Goal: Transaction & Acquisition: Purchase product/service

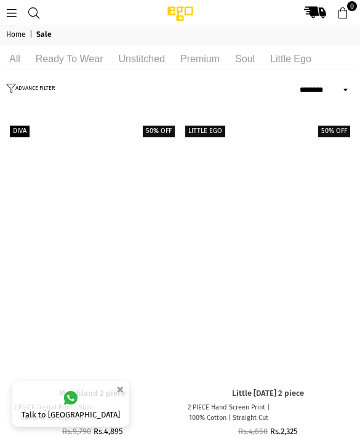
select select "******"
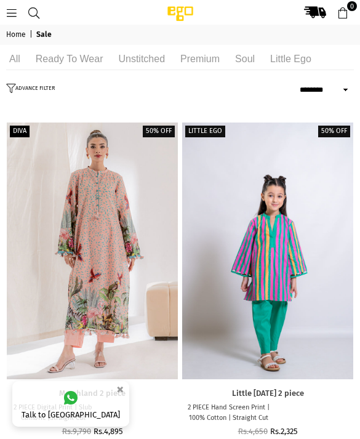
click at [30, 90] on button "ADVANCE FILTER" at bounding box center [32, 90] width 52 height 12
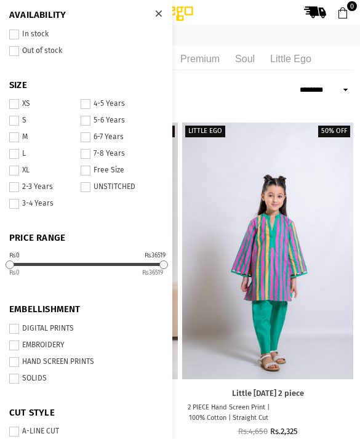
click at [17, 169] on span at bounding box center [14, 170] width 10 height 10
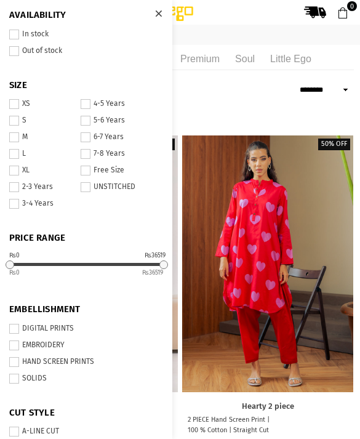
click at [11, 30] on span at bounding box center [14, 35] width 10 height 10
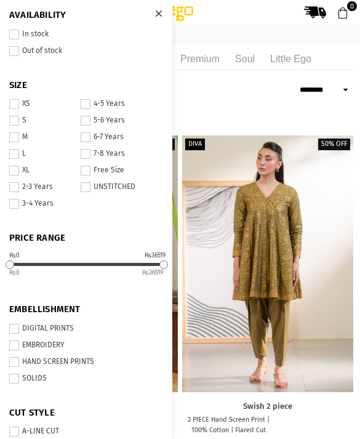
click at [153, 12] on div at bounding box center [159, 14] width 22 height 22
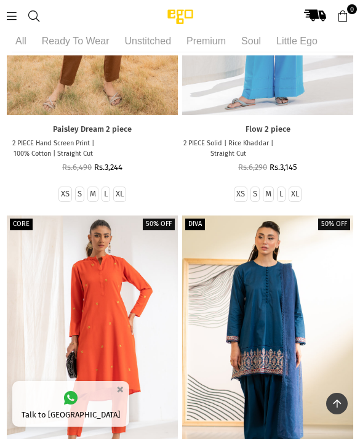
scroll to position [971, 0]
click at [296, 189] on label "XL" at bounding box center [295, 194] width 8 height 10
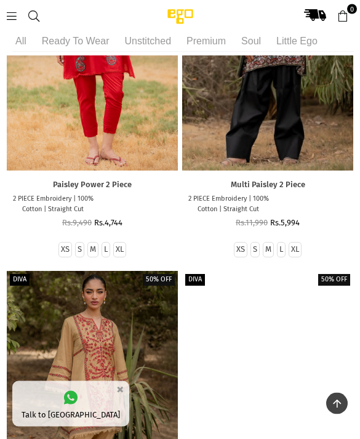
scroll to position [15603, 0]
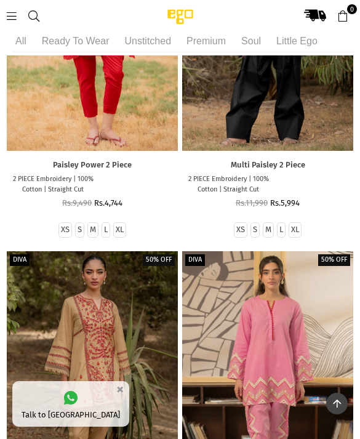
click at [254, 335] on div at bounding box center [267, 379] width 171 height 256
click at [254, 336] on div at bounding box center [267, 379] width 171 height 256
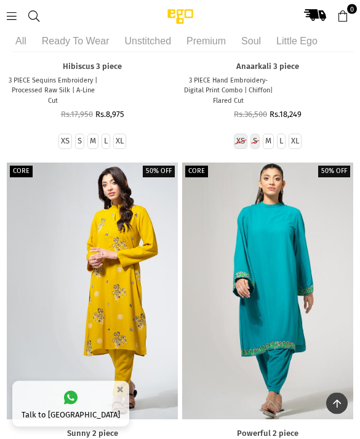
scroll to position [7462, 0]
click at [277, 172] on div at bounding box center [267, 290] width 171 height 256
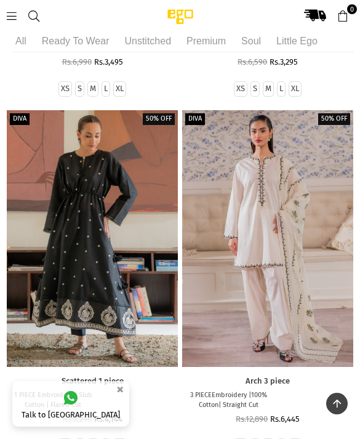
scroll to position [6051, 0]
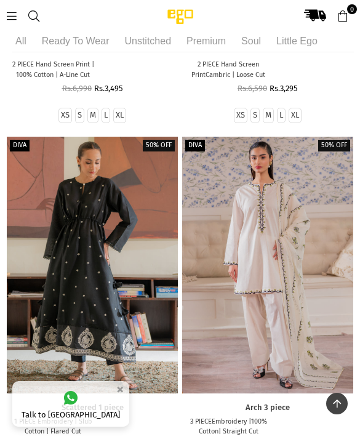
click at [9, 16] on icon at bounding box center [11, 15] width 11 height 11
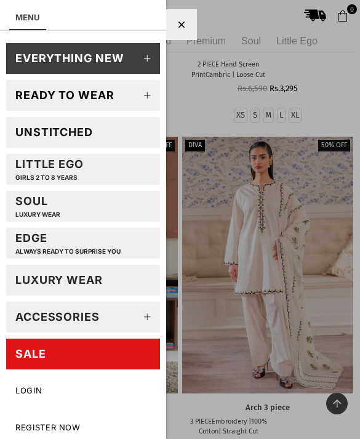
click at [141, 95] on icon at bounding box center [147, 95] width 25 height 25
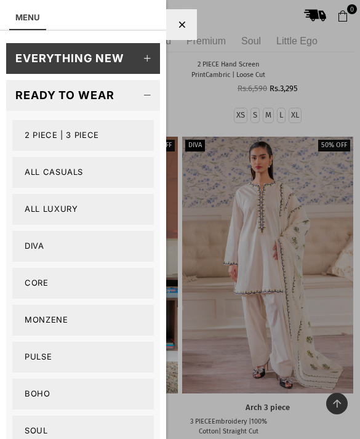
click at [39, 136] on link "2 PIECE | 3 PIECE" at bounding box center [82, 135] width 141 height 31
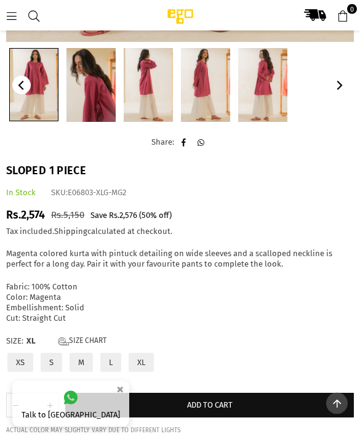
scroll to position [544, 0]
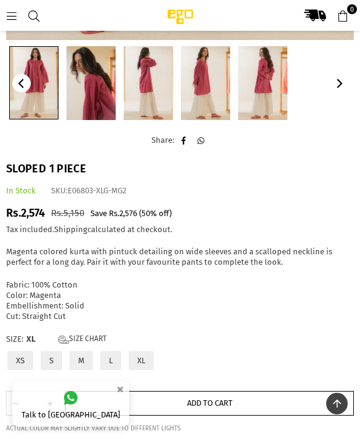
click at [211, 398] on span "Add to cart" at bounding box center [210, 402] width 46 height 9
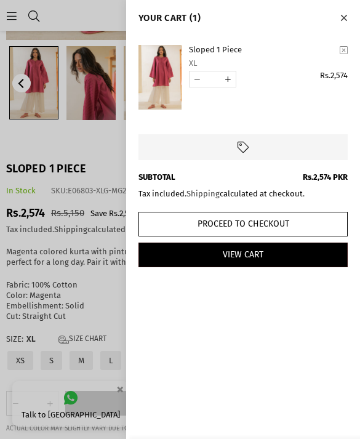
click at [349, 18] on button "Close" at bounding box center [343, 17] width 14 height 16
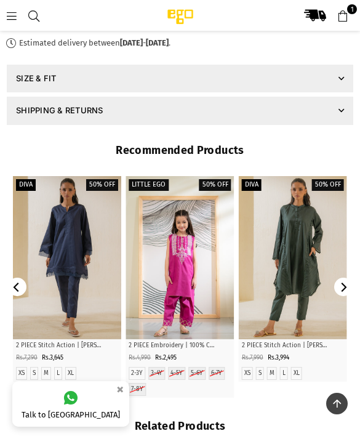
scroll to position [949, 0]
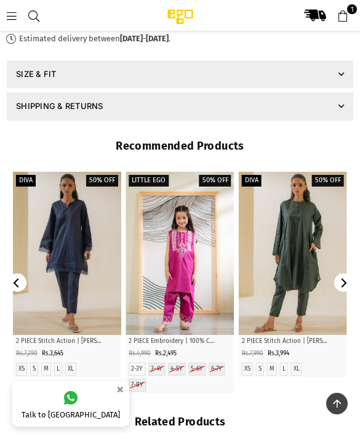
click at [344, 279] on icon "Next" at bounding box center [342, 282] width 9 height 9
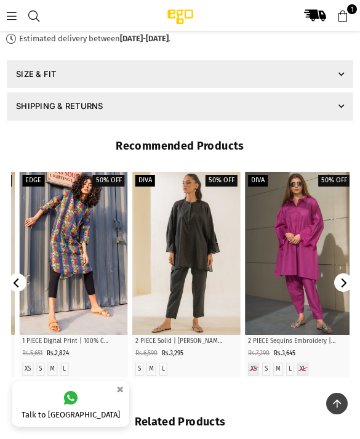
click at [344, 279] on icon "Next" at bounding box center [342, 282] width 9 height 9
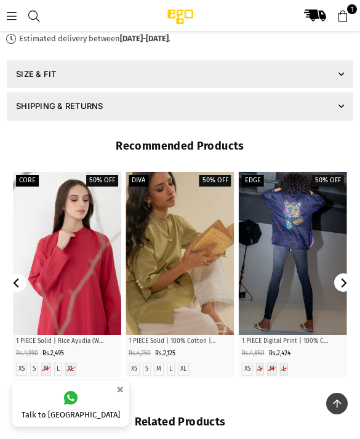
click at [20, 278] on icon "Previous" at bounding box center [16, 282] width 9 height 9
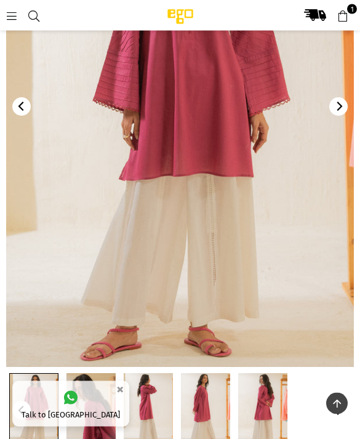
scroll to position [218, 0]
click at [10, 16] on icon at bounding box center [11, 15] width 11 height 11
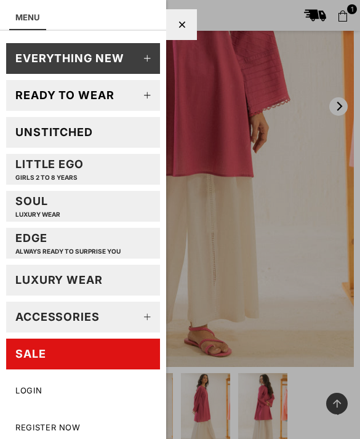
click at [150, 55] on icon at bounding box center [147, 58] width 25 height 25
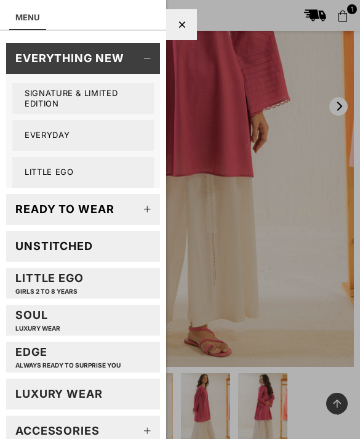
click at [151, 207] on icon at bounding box center [147, 209] width 25 height 25
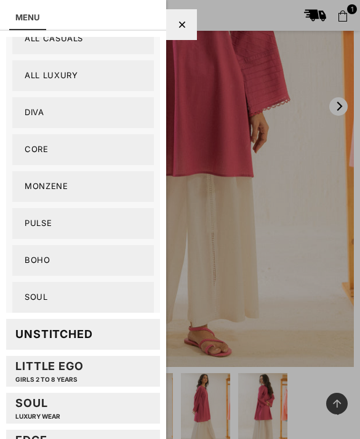
scroll to position [250, 0]
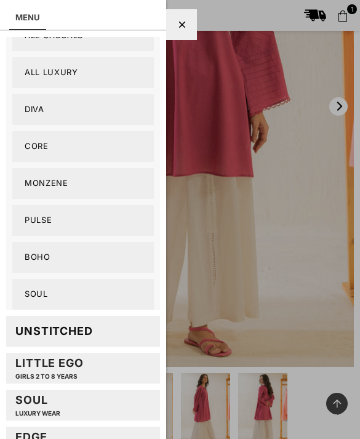
click at [117, 260] on link "Boho" at bounding box center [82, 257] width 141 height 31
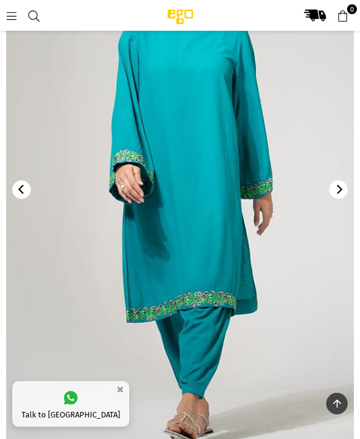
click at [340, 196] on button "Next" at bounding box center [338, 189] width 18 height 18
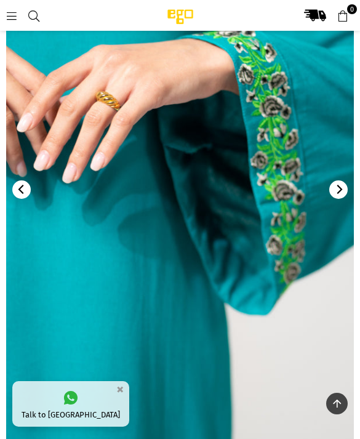
click at [340, 194] on button "Next" at bounding box center [338, 189] width 18 height 18
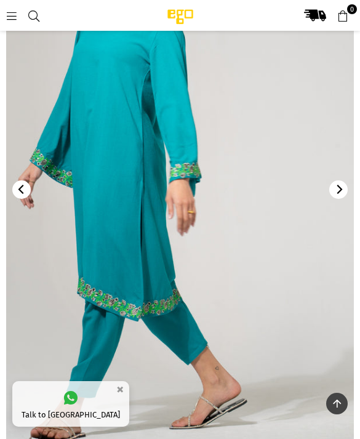
click at [340, 194] on button "Next" at bounding box center [338, 189] width 18 height 18
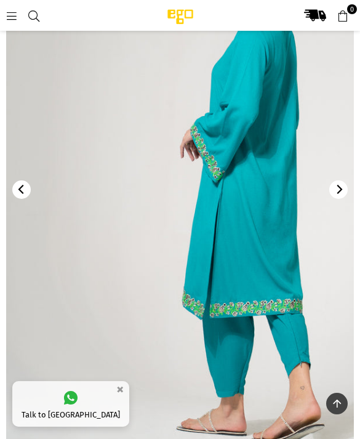
click at [340, 194] on button "Next" at bounding box center [338, 189] width 18 height 18
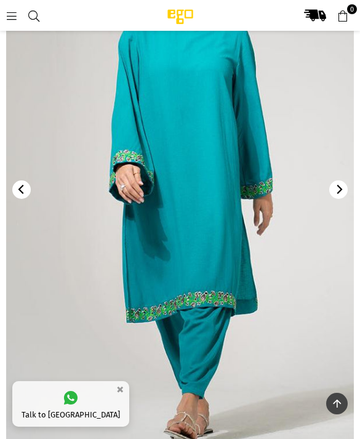
click at [340, 194] on button "Next" at bounding box center [338, 189] width 18 height 18
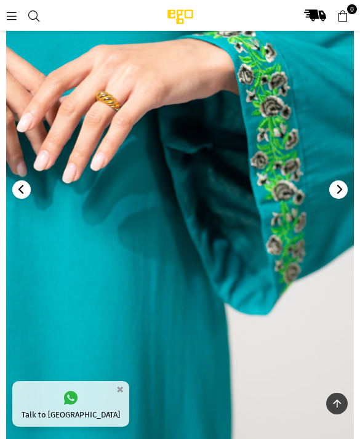
click at [340, 194] on button "Next" at bounding box center [338, 189] width 18 height 18
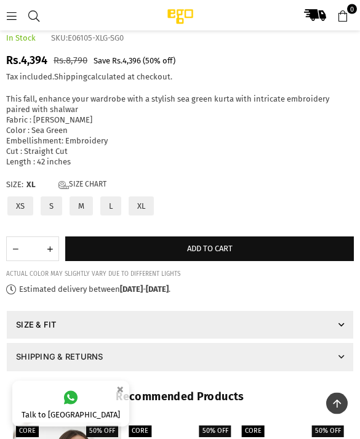
scroll to position [701, 0]
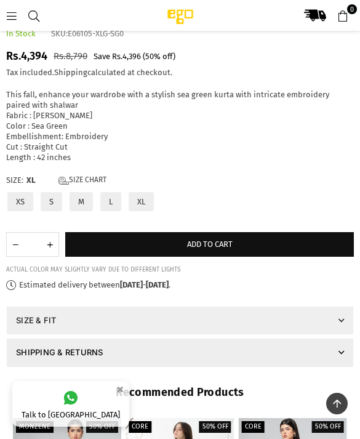
click at [134, 315] on link "SIZE & FIT" at bounding box center [179, 321] width 347 height 30
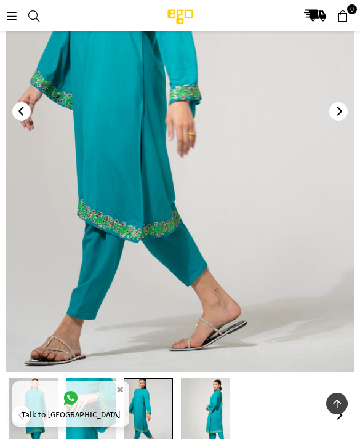
scroll to position [213, 0]
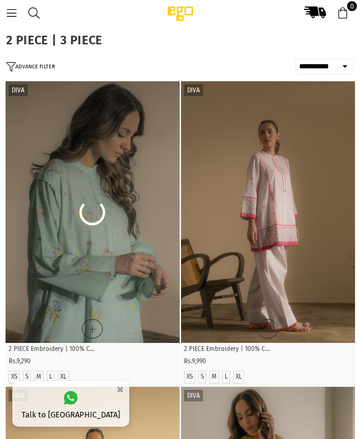
select select "**********"
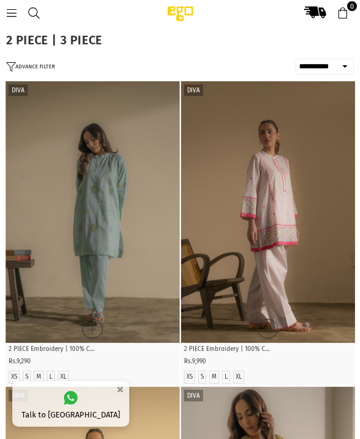
click at [30, 65] on button "ADVANCE FILTER" at bounding box center [30, 67] width 49 height 10
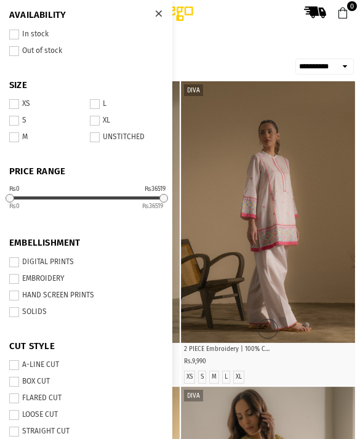
click at [92, 123] on span at bounding box center [95, 121] width 10 height 10
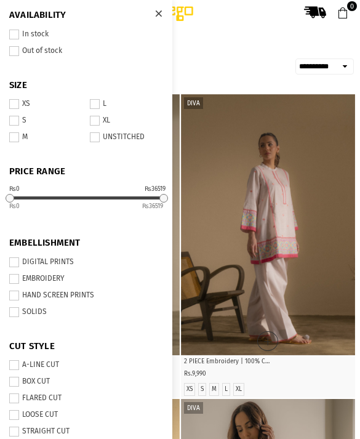
click at [13, 33] on span at bounding box center [14, 35] width 10 height 10
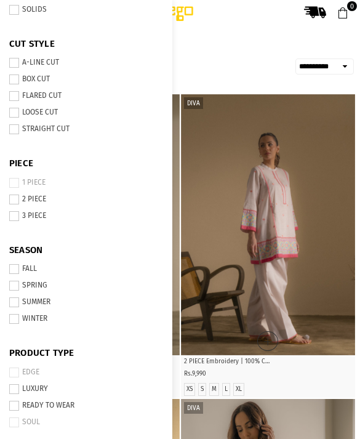
scroll to position [301, 0]
click at [212, 40] on h1 "2 PIECE | 3 PIECE" at bounding box center [179, 40] width 347 height 12
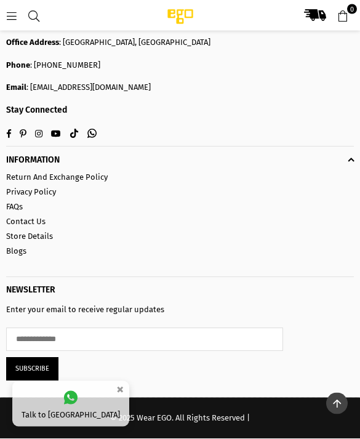
scroll to position [18860, 0]
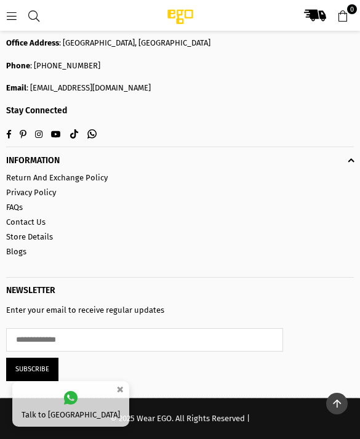
click at [12, 14] on icon at bounding box center [11, 15] width 11 height 11
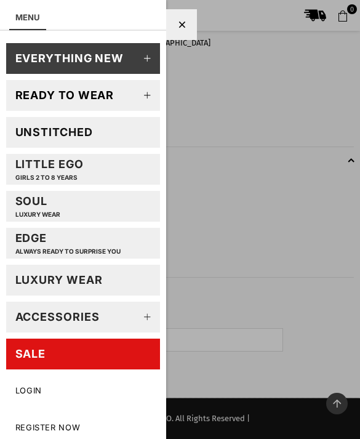
click at [62, 209] on link "Soul LUXURY WEAR" at bounding box center [83, 206] width 154 height 31
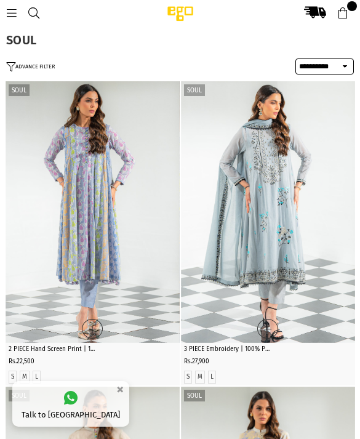
click at [312, 68] on select "**********" at bounding box center [324, 66] width 58 height 16
select select "**********"
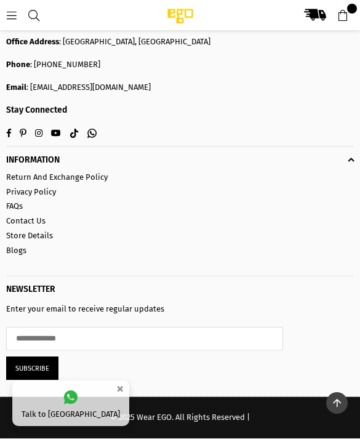
scroll to position [751, 0]
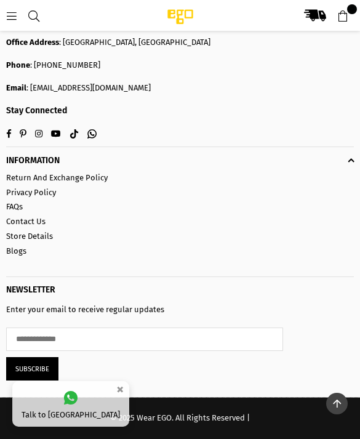
click at [10, 18] on icon at bounding box center [11, 15] width 11 height 11
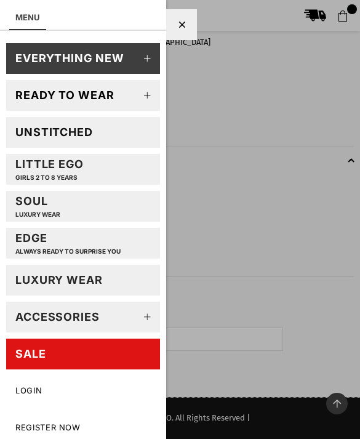
click at [58, 243] on div "EDGE Always ready to surprise you" at bounding box center [67, 243] width 105 height 24
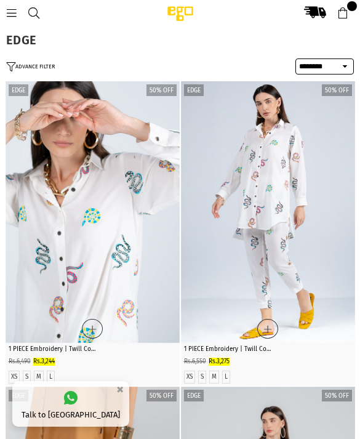
select select "******"
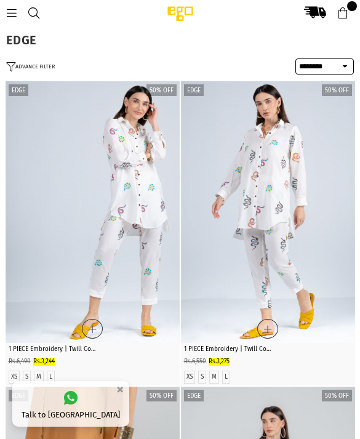
click at [32, 69] on button "ADVANCE FILTER" at bounding box center [30, 67] width 49 height 10
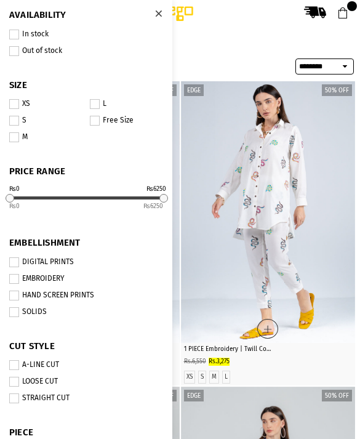
click at [157, 15] on icon at bounding box center [158, 13] width 7 height 9
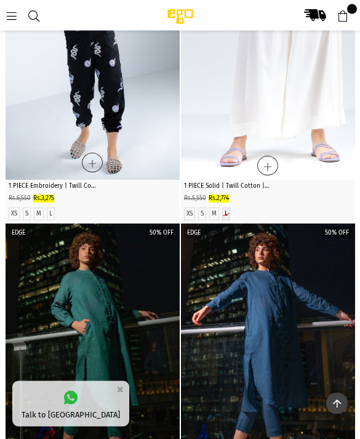
scroll to position [1080, 0]
click at [12, 18] on icon at bounding box center [11, 15] width 11 height 11
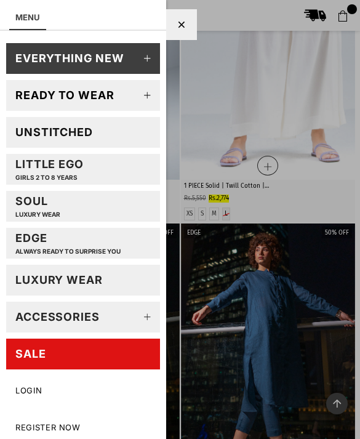
click at [181, 34] on div at bounding box center [181, 24] width 31 height 31
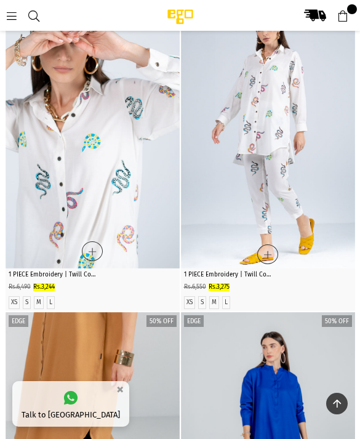
scroll to position [0, 0]
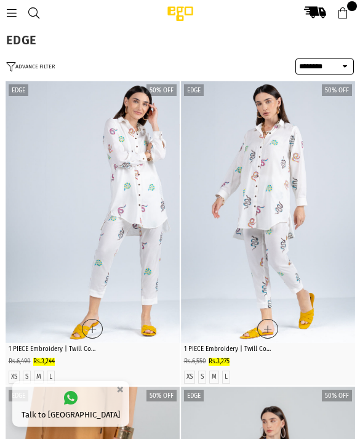
click at [44, 65] on button "ADVANCE FILTER" at bounding box center [30, 67] width 49 height 10
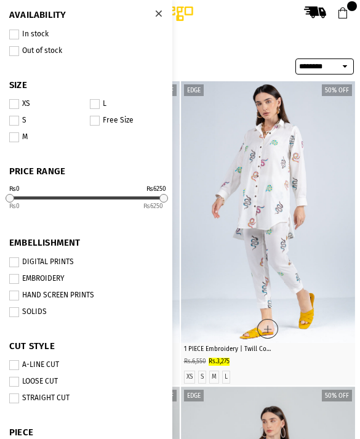
click at [97, 109] on span at bounding box center [95, 104] width 10 height 10
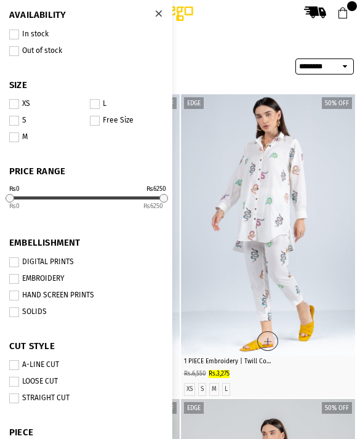
click at [159, 14] on icon at bounding box center [158, 13] width 7 height 9
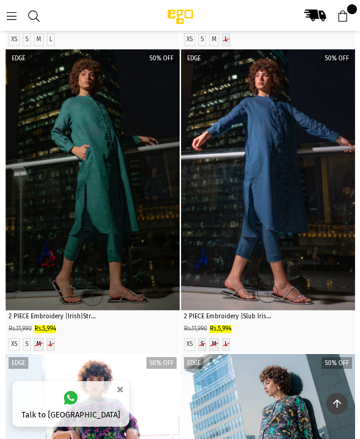
scroll to position [1277, 0]
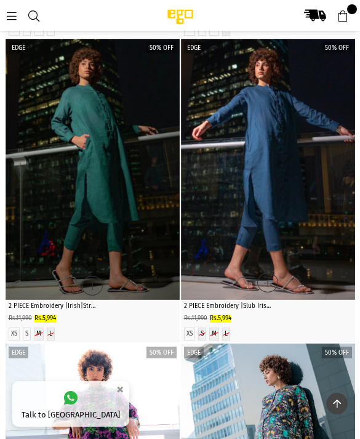
click at [223, 300] on img "1 / 4" at bounding box center [268, 169] width 174 height 261
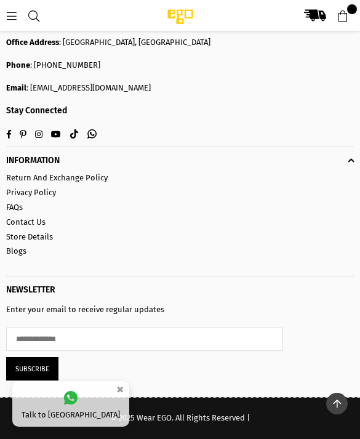
scroll to position [3592, 0]
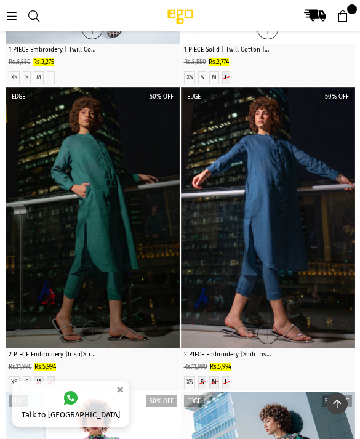
click at [119, 335] on img "1 / 3" at bounding box center [93, 217] width 174 height 261
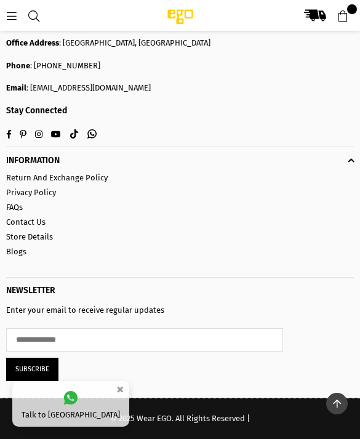
scroll to position [7749, 0]
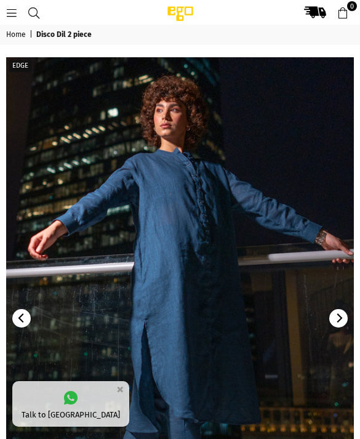
click at [223, 261] on img at bounding box center [179, 318] width 347 height 522
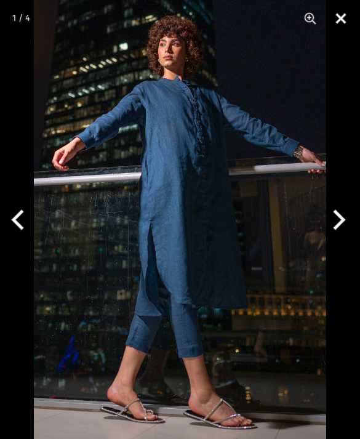
click at [341, 19] on button "Close" at bounding box center [340, 18] width 31 height 37
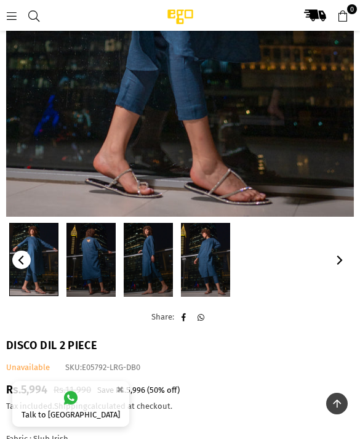
scroll to position [154, 0]
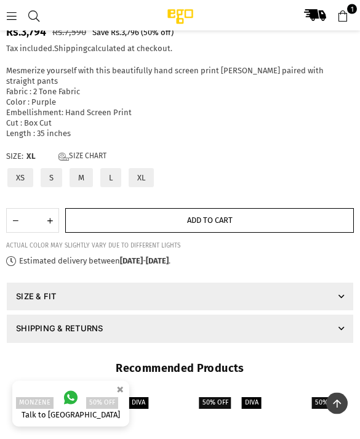
scroll to position [725, 0]
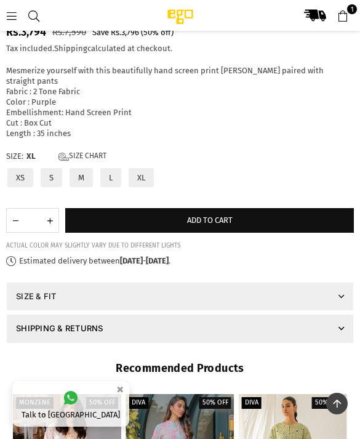
click at [191, 282] on link "SIZE & FIT" at bounding box center [179, 297] width 347 height 30
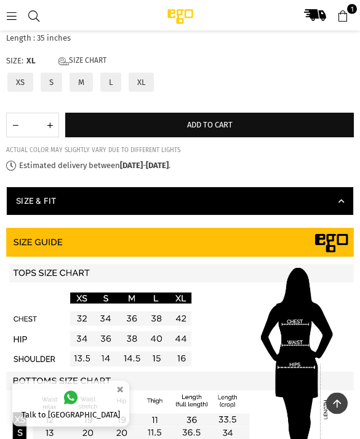
scroll to position [803, 0]
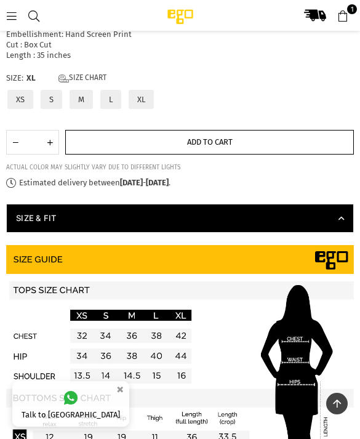
click at [230, 137] on span "Add to cart" at bounding box center [210, 141] width 46 height 9
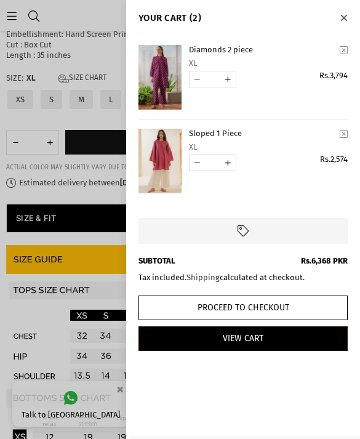
click at [344, 22] on icon "Close" at bounding box center [343, 18] width 7 height 9
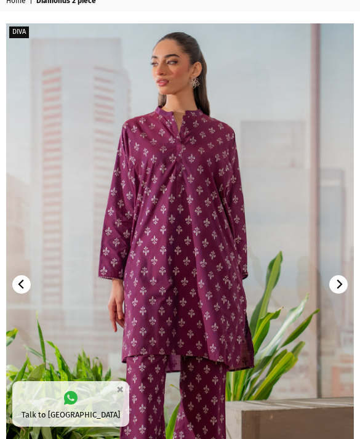
scroll to position [0, 0]
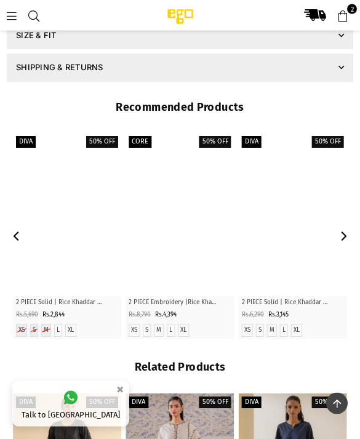
scroll to position [1005, 0]
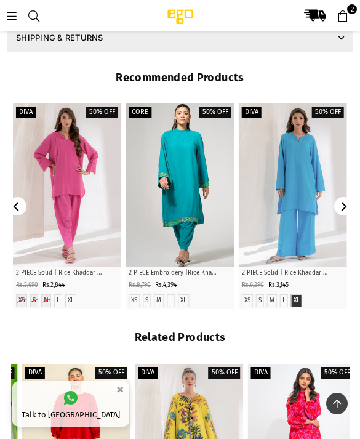
click at [300, 296] on label "XL" at bounding box center [296, 300] width 6 height 8
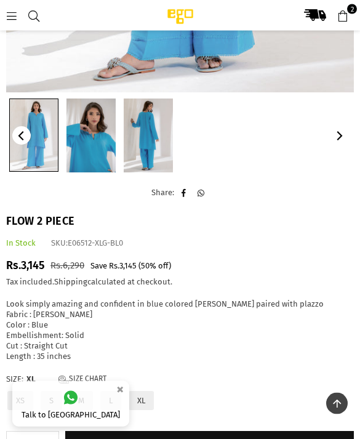
scroll to position [494, 0]
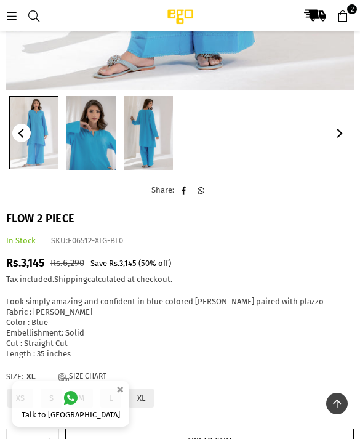
click at [276, 437] on button "Add to cart" at bounding box center [209, 440] width 288 height 25
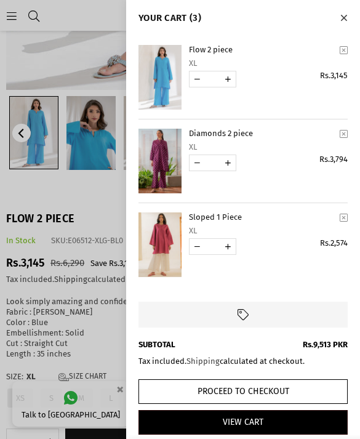
click at [347, 19] on button "Close" at bounding box center [343, 17] width 14 height 16
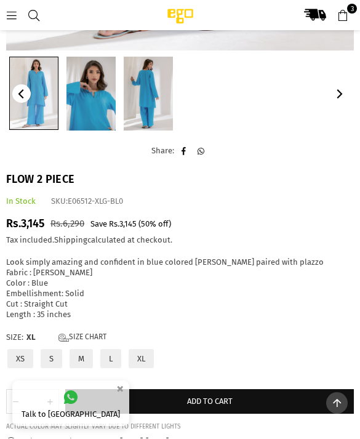
scroll to position [534, 0]
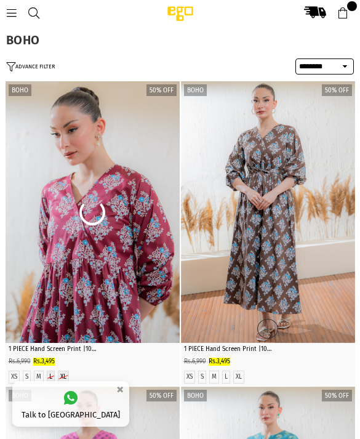
select select "******"
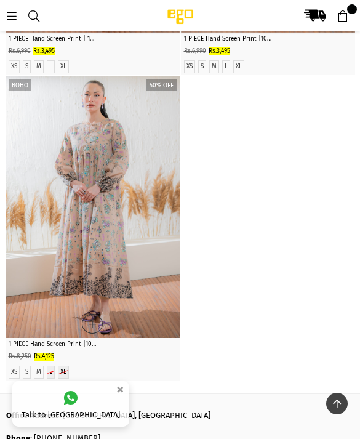
scroll to position [617, 0]
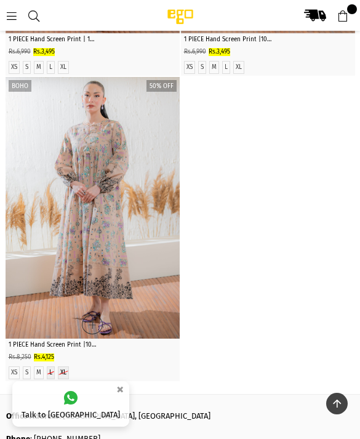
click at [14, 17] on icon at bounding box center [11, 15] width 11 height 11
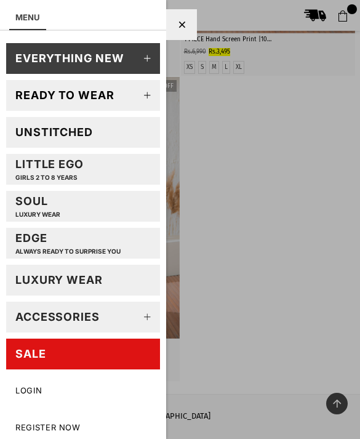
click at [177, 18] on div at bounding box center [181, 24] width 31 height 31
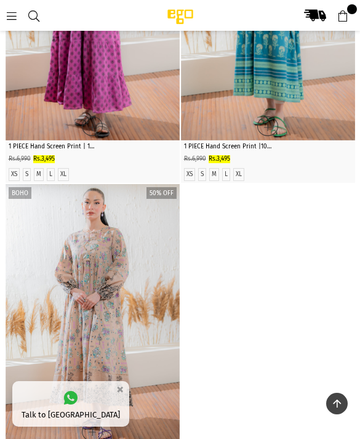
scroll to position [456, 0]
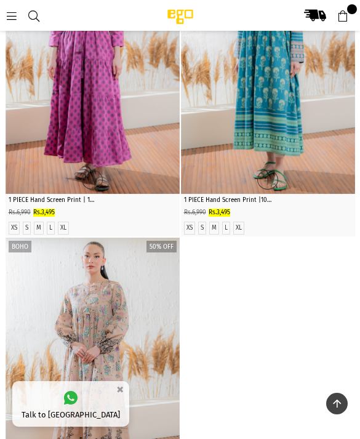
click at [29, 16] on icon at bounding box center [33, 15] width 11 height 11
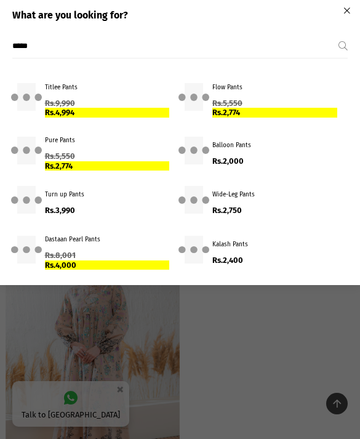
type input "*****"
click at [343, 46] on button "Submit" at bounding box center [342, 45] width 9 height 23
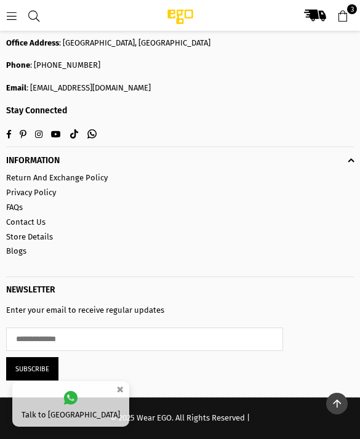
scroll to position [18011, 0]
